Goal: Transaction & Acquisition: Purchase product/service

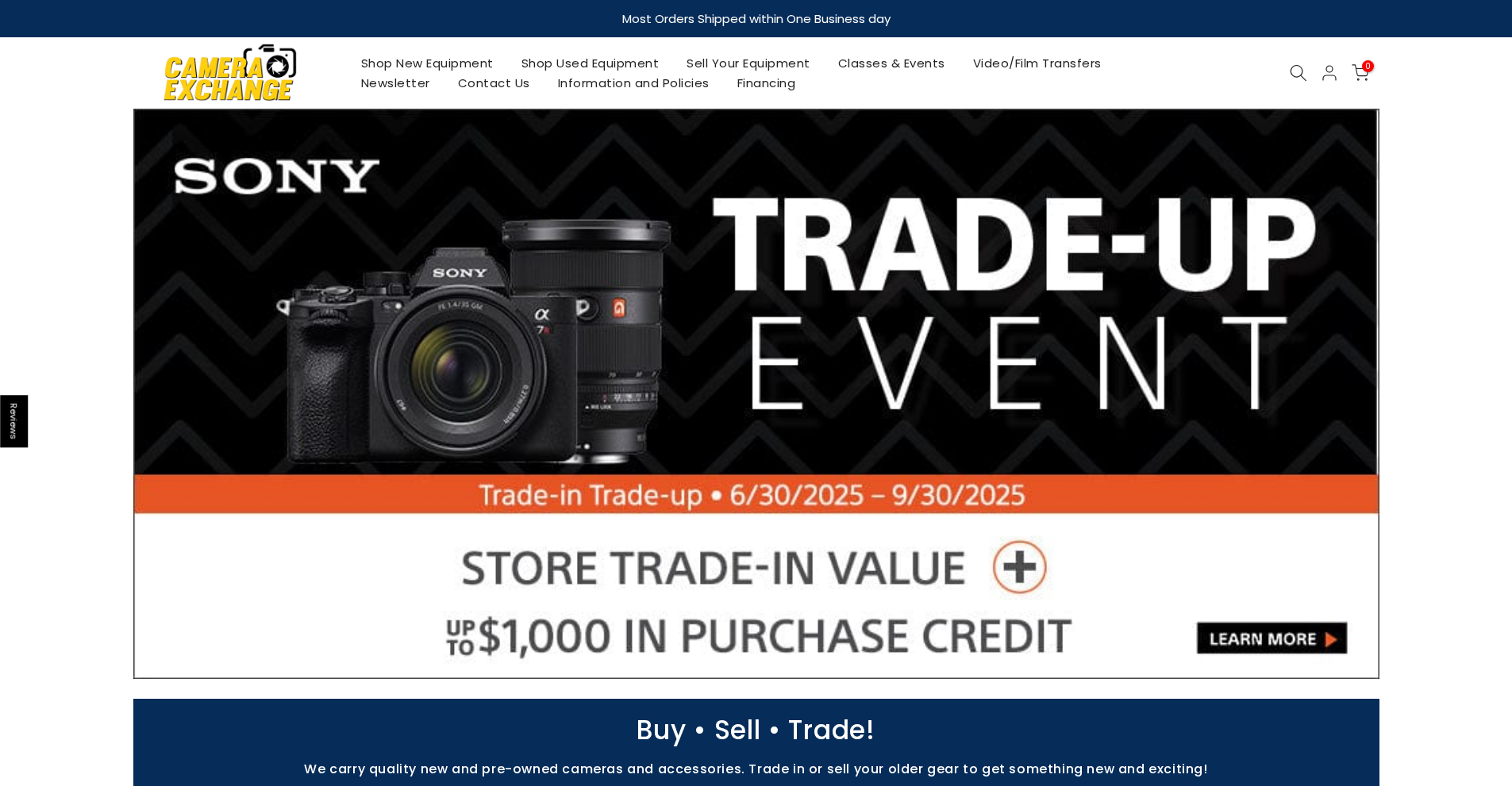
click at [585, 56] on link "Shop Used Equipment" at bounding box center [590, 63] width 165 height 20
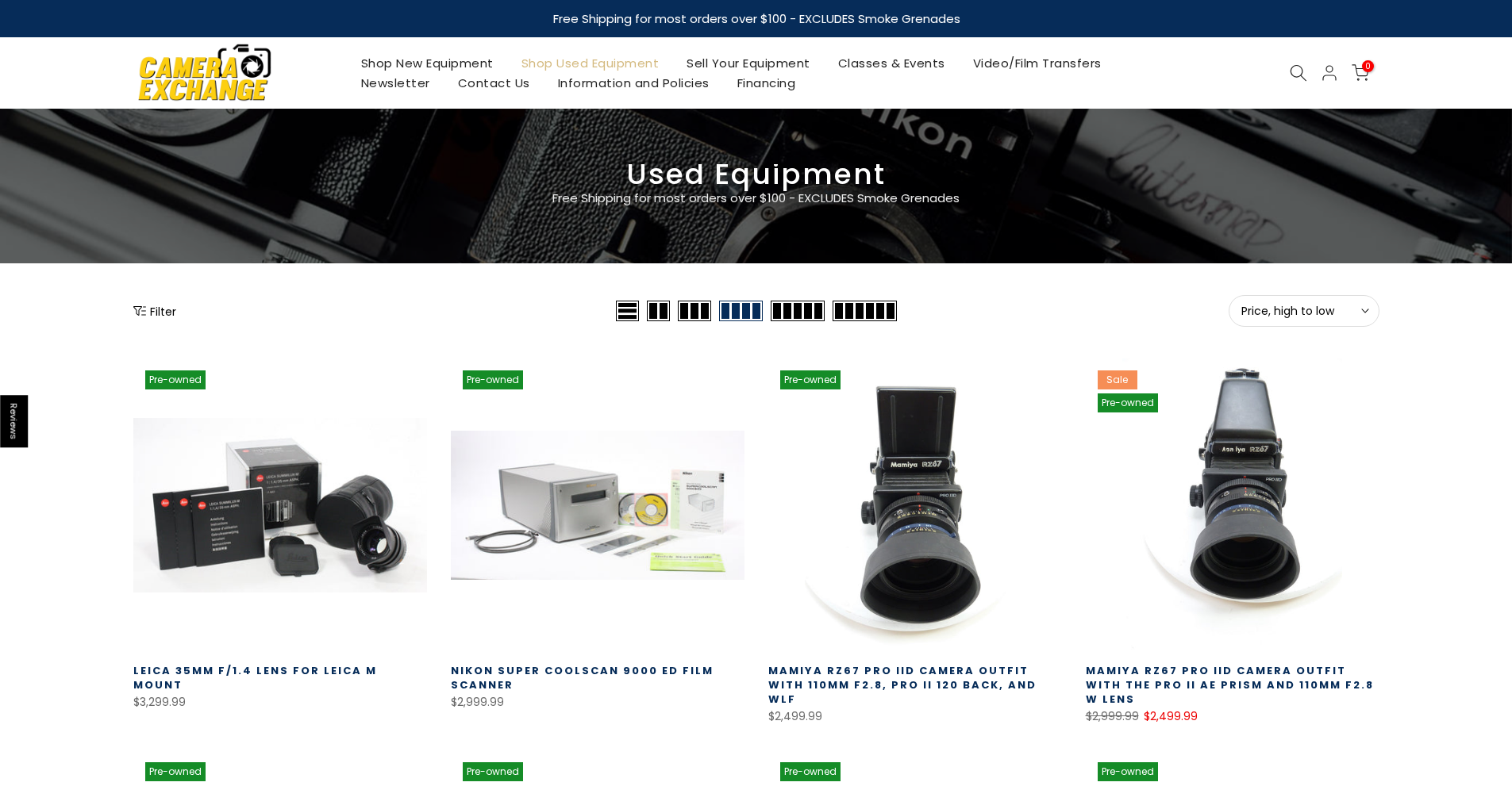
click at [1299, 301] on button "Price, high to low Sort" at bounding box center [1304, 310] width 151 height 32
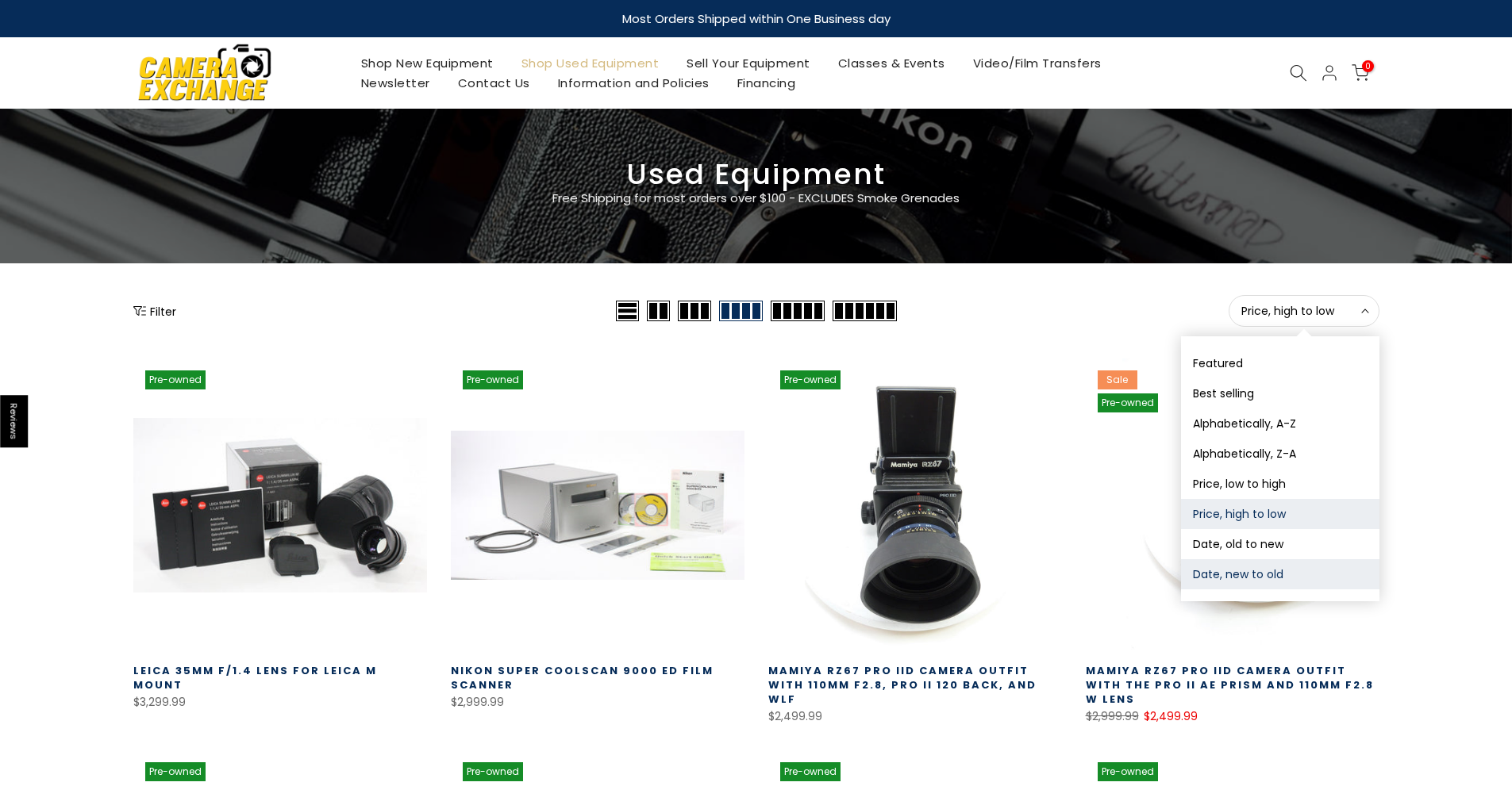
click at [1265, 573] on button "Date, new to old" at bounding box center [1280, 574] width 198 height 30
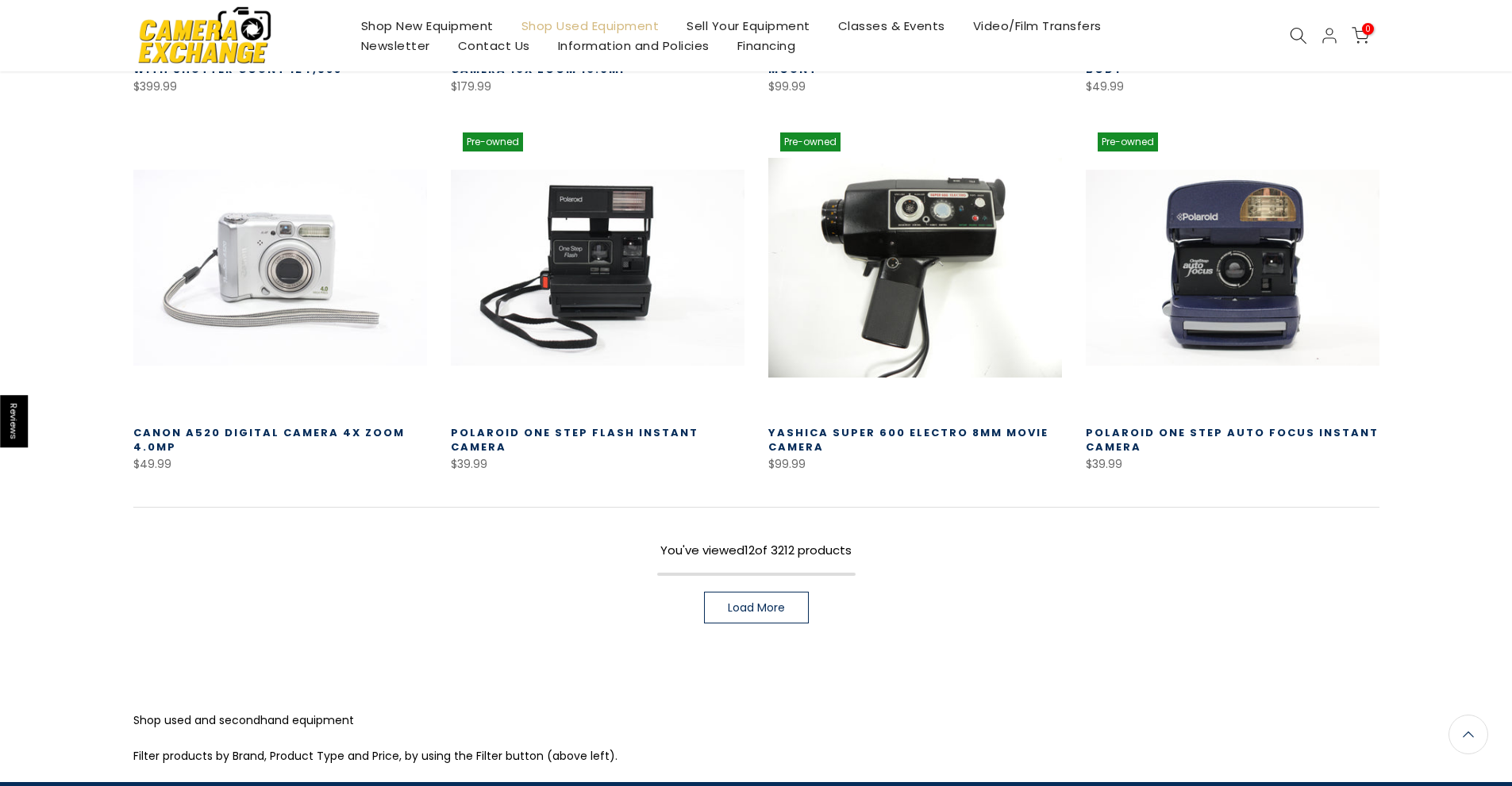
scroll to position [992, 0]
click at [763, 608] on span "Load More" at bounding box center [756, 608] width 57 height 11
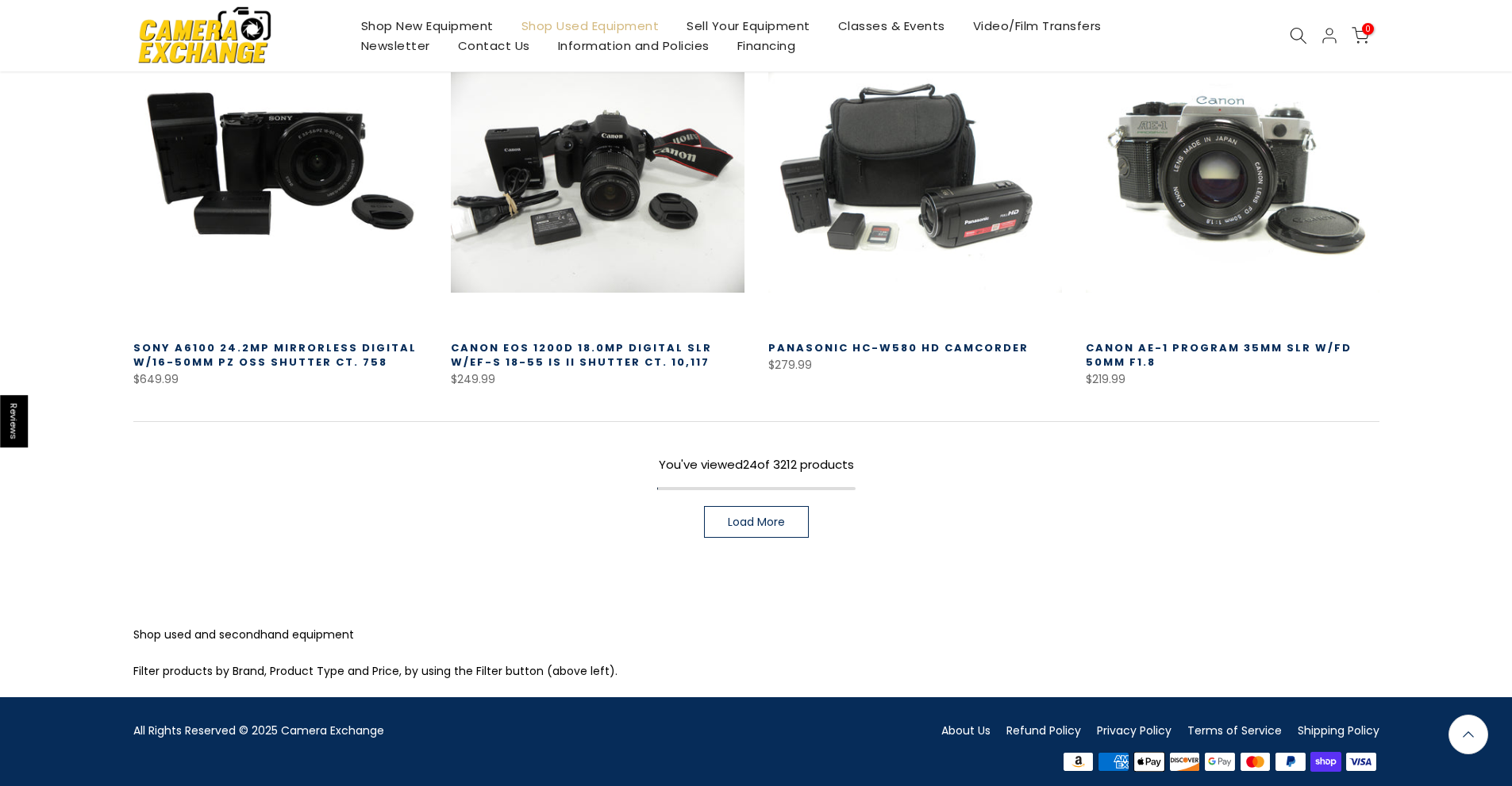
scroll to position [2223, 0]
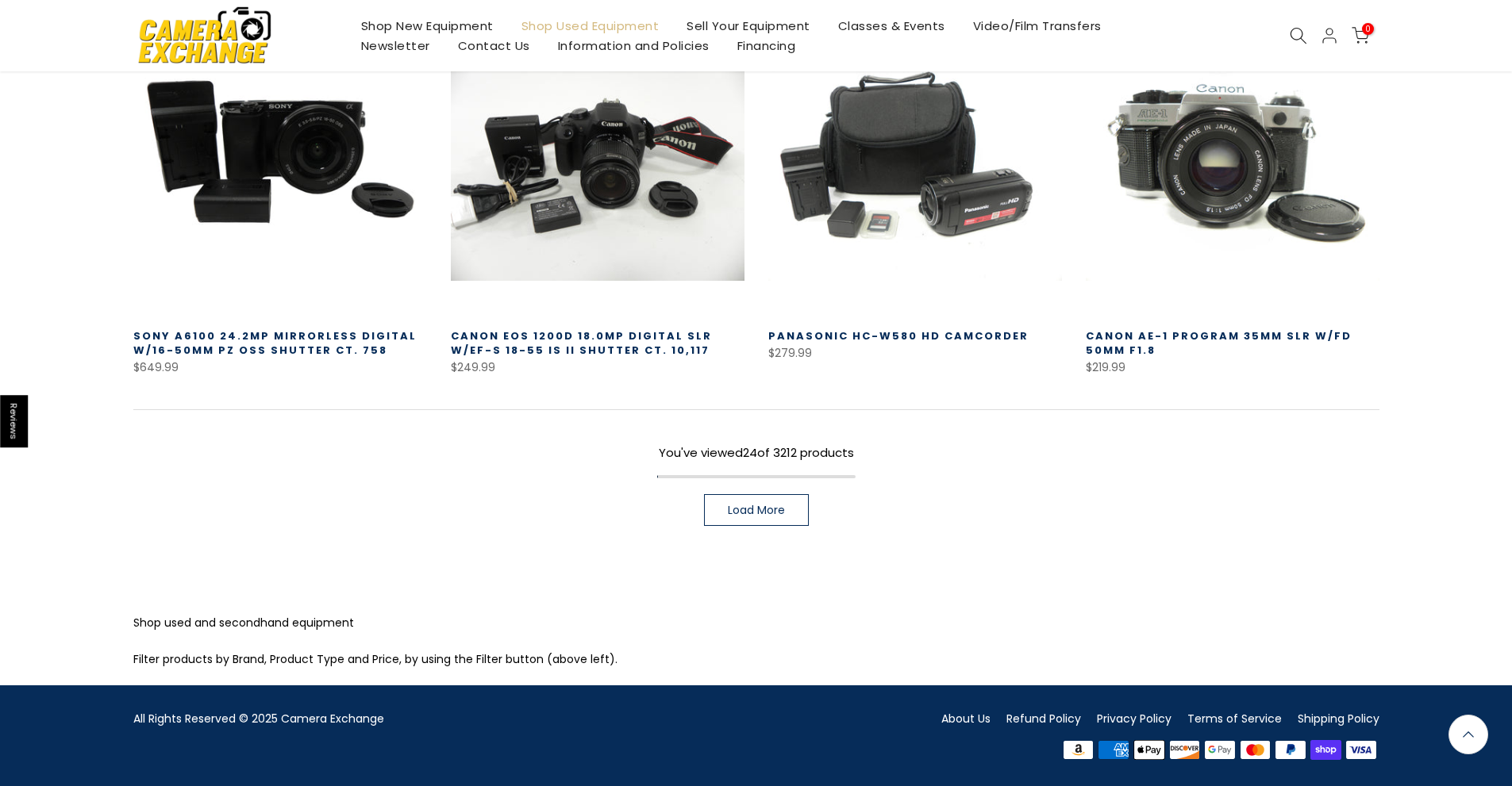
click at [749, 504] on span "Load More" at bounding box center [756, 510] width 57 height 11
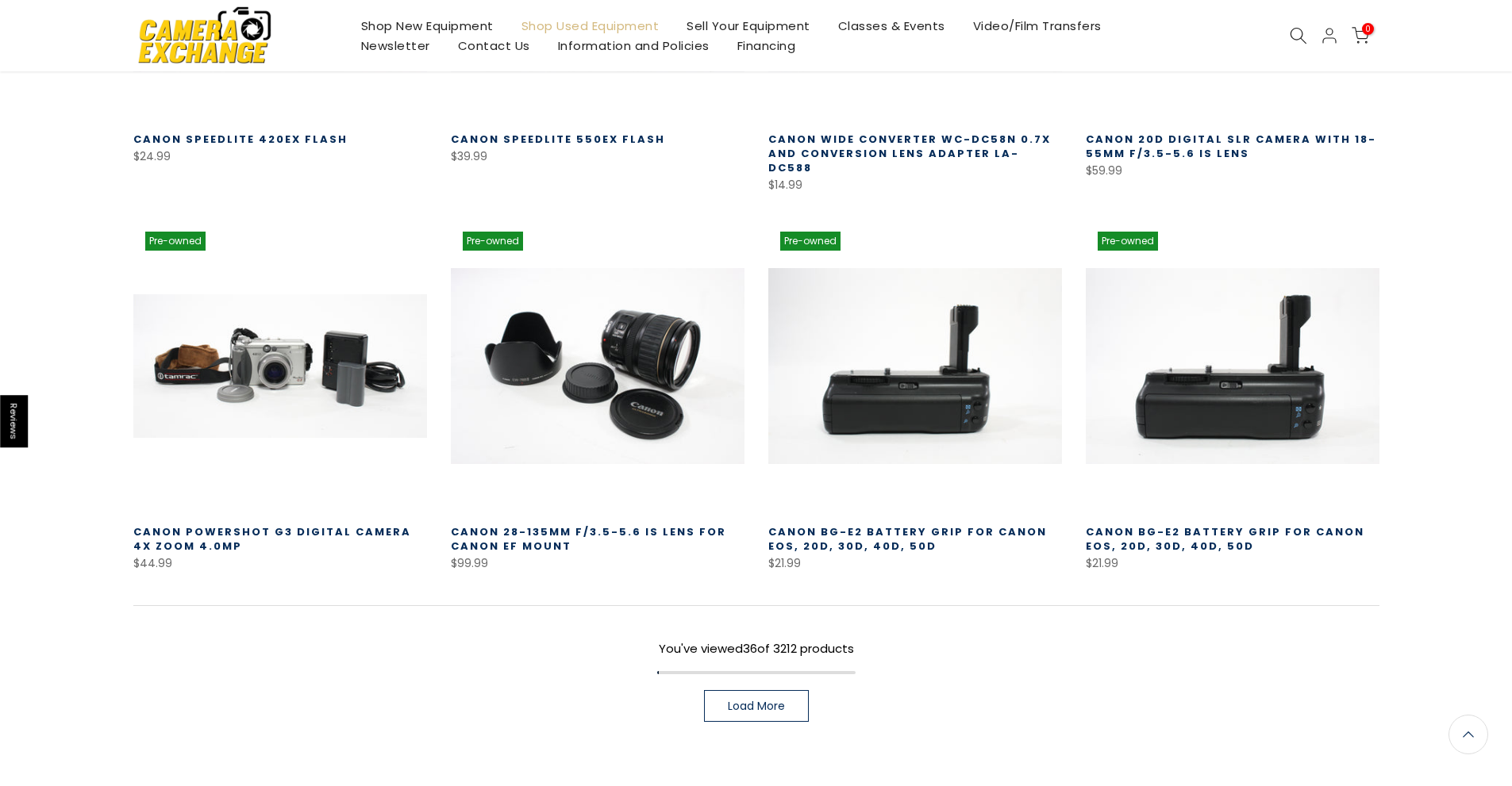
scroll to position [3173, 0]
click at [770, 690] on link "Load More" at bounding box center [756, 706] width 105 height 32
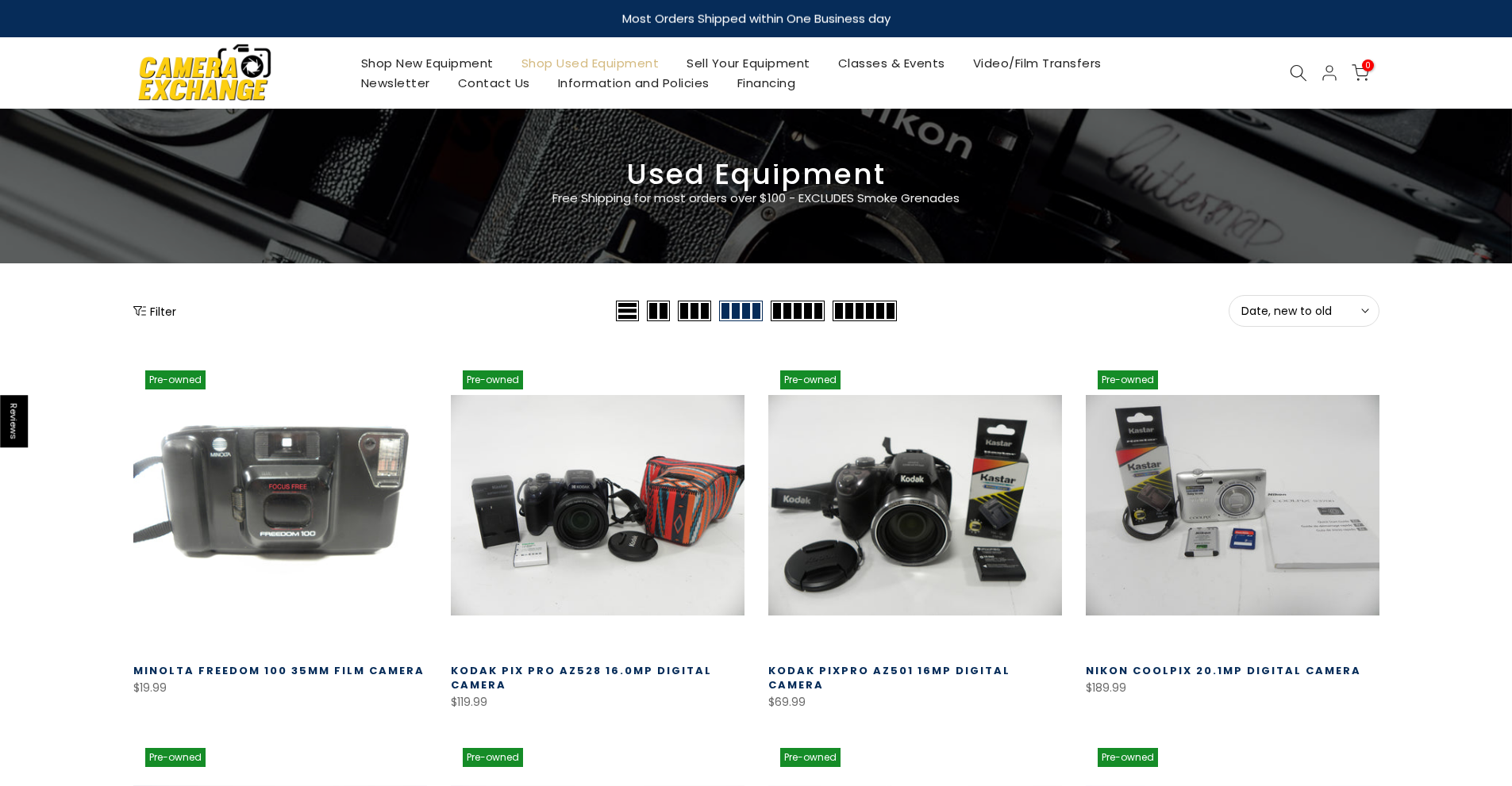
click at [144, 308] on icon "Show filters" at bounding box center [140, 311] width 13 height 13
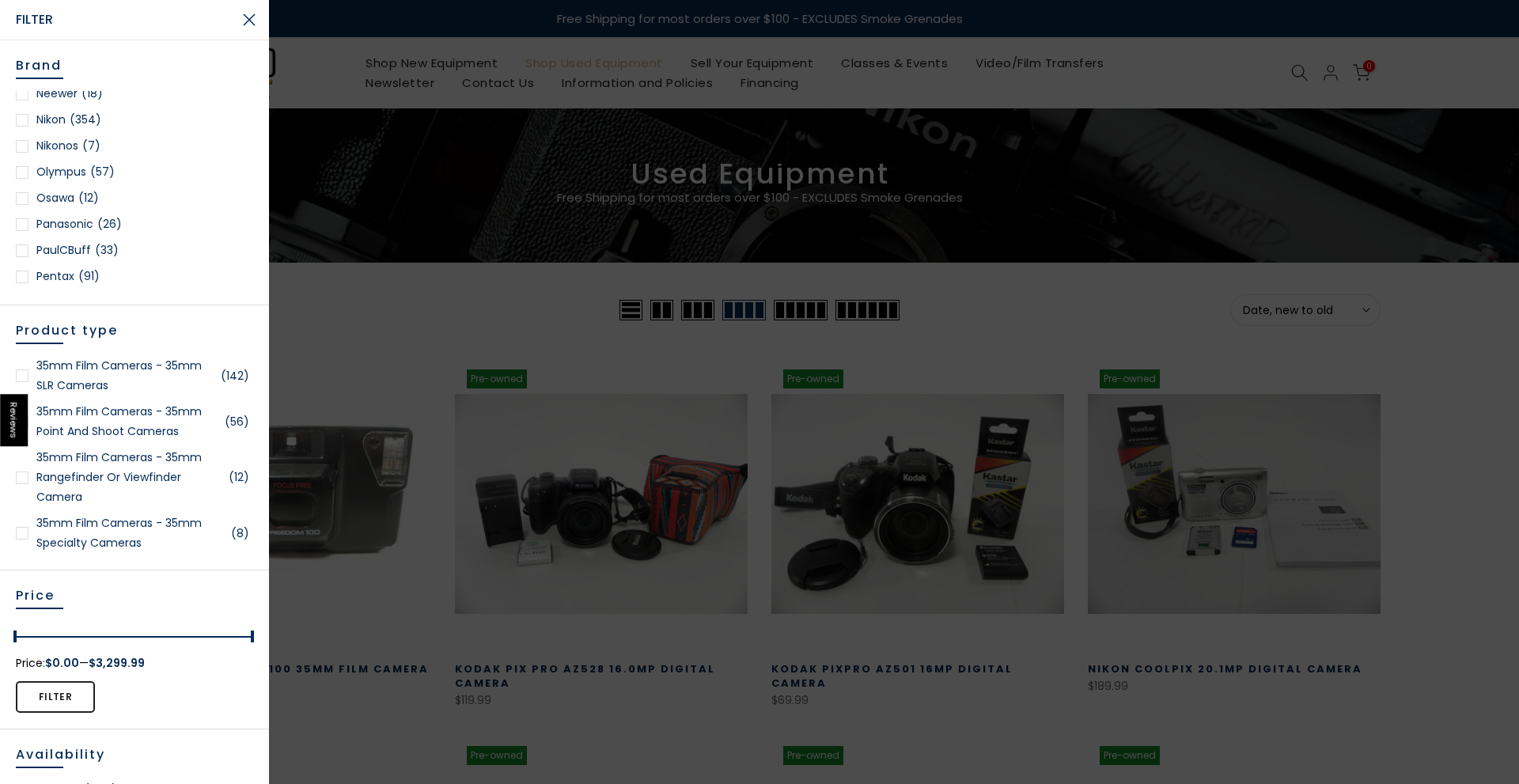
scroll to position [1424, 0]
click at [22, 113] on div at bounding box center [22, 114] width 13 height 13
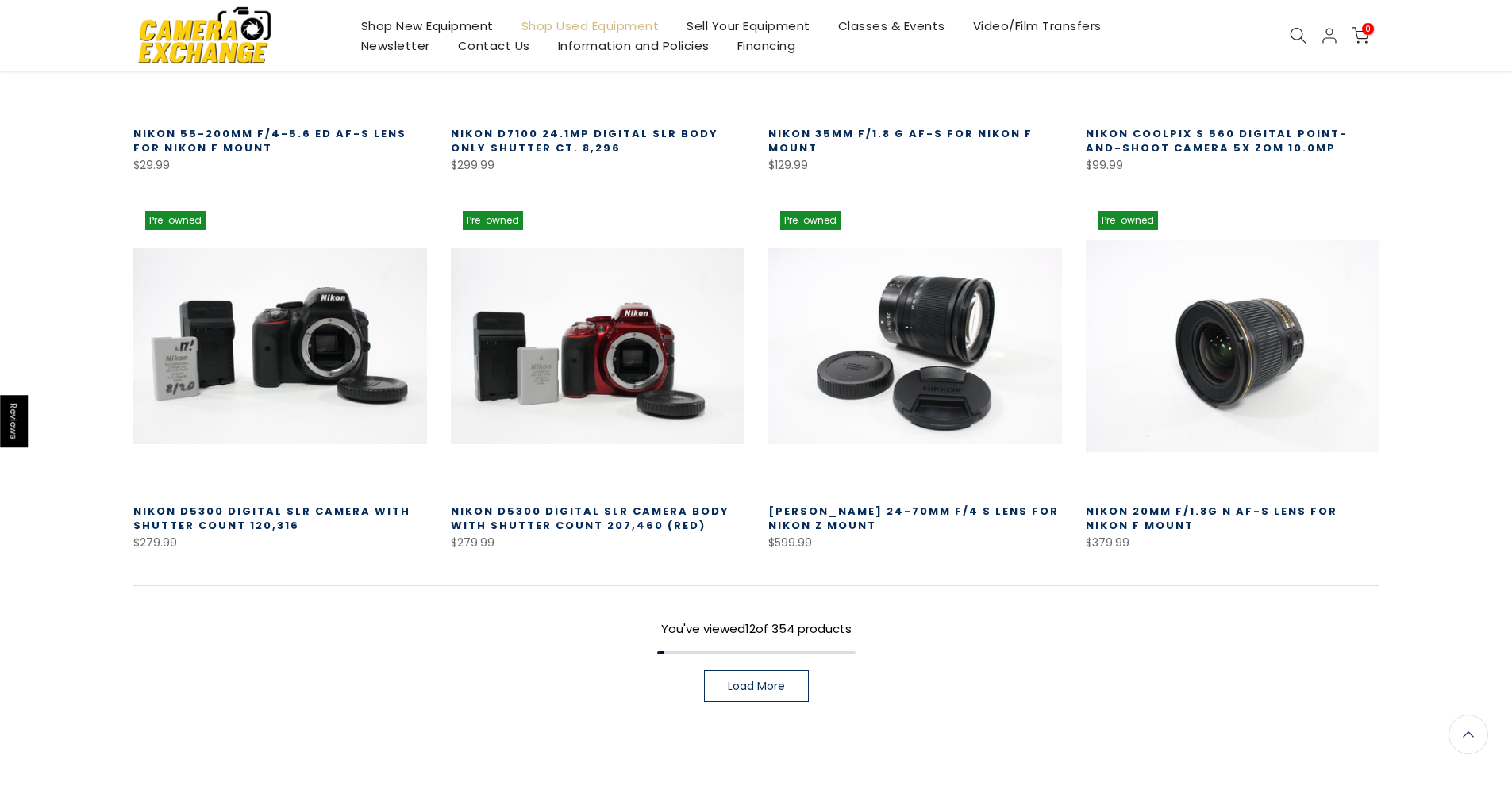
scroll to position [993, 0]
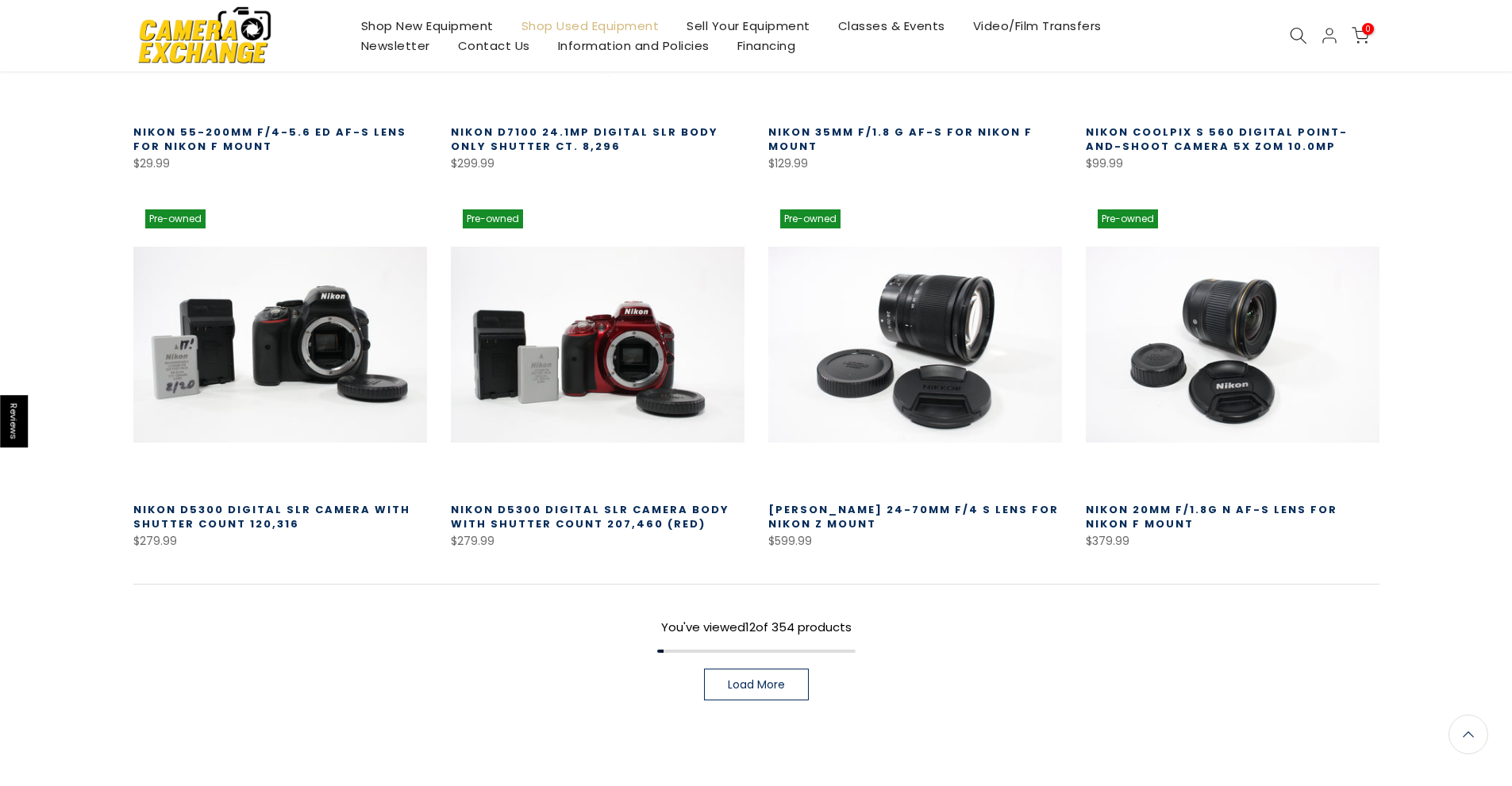
click at [784, 684] on span "Load More" at bounding box center [756, 684] width 57 height 11
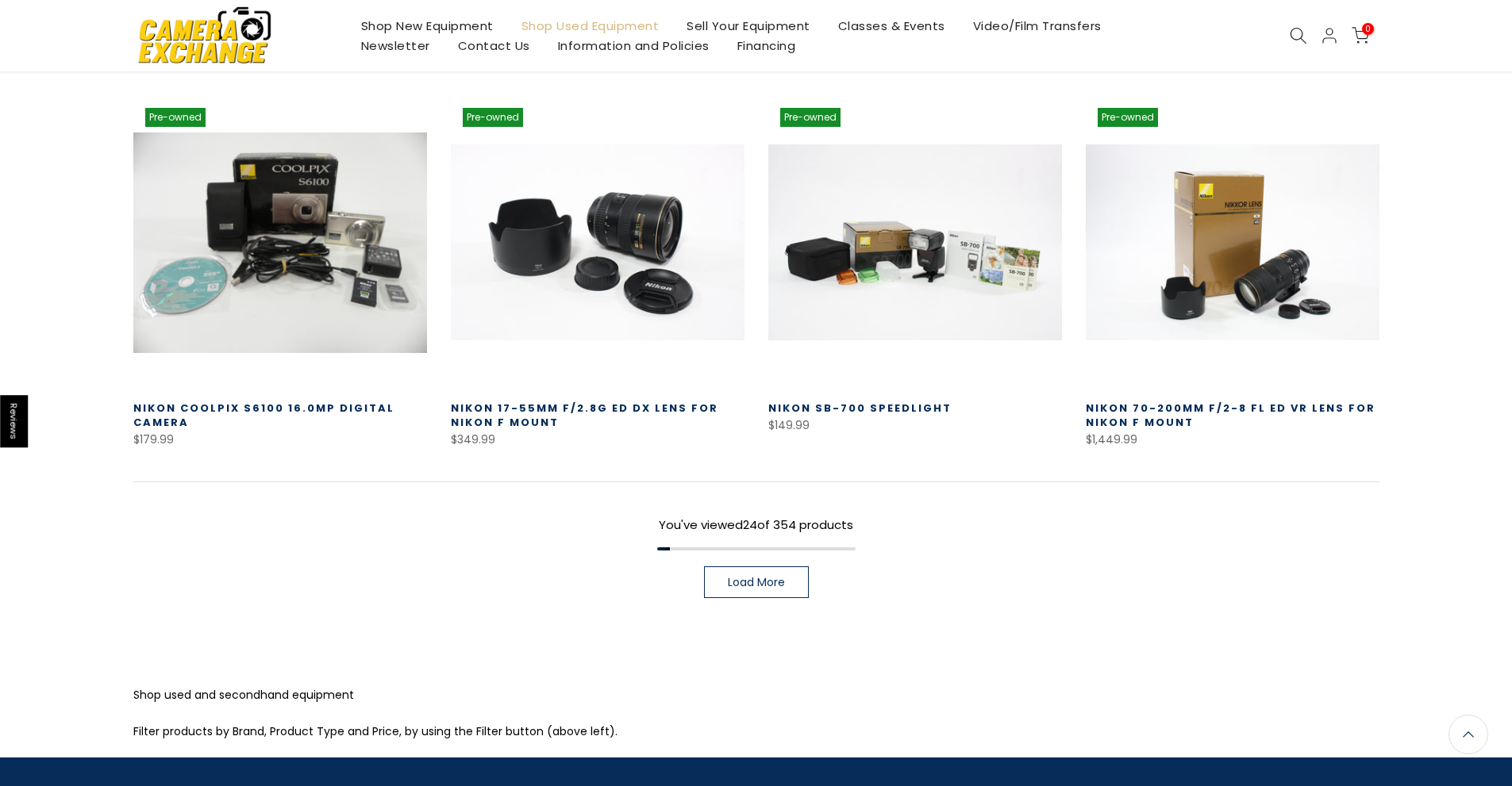
scroll to position [2262, 0]
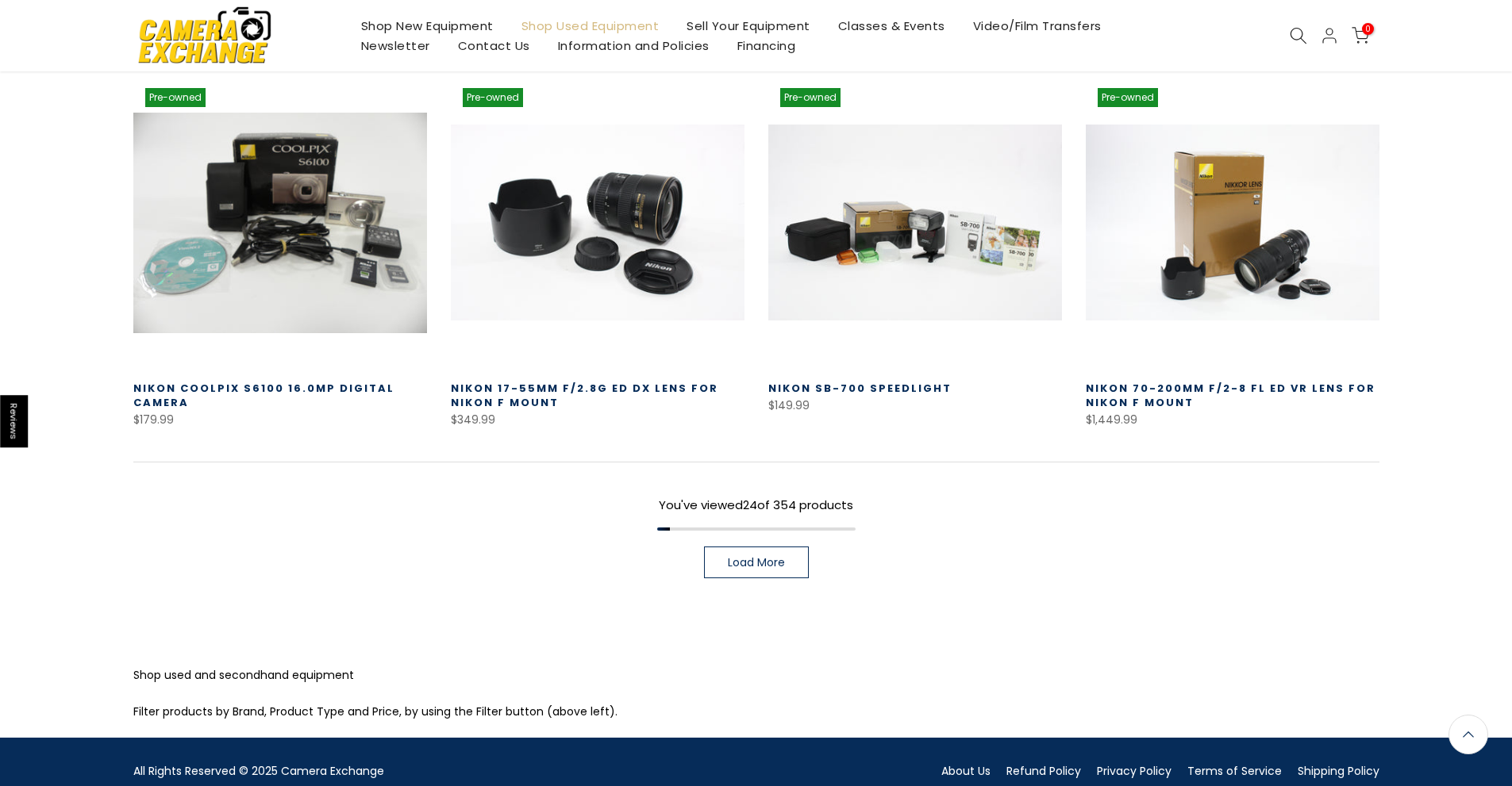
click at [726, 546] on link "Load More" at bounding box center [756, 562] width 105 height 32
